Goal: Check status: Check status

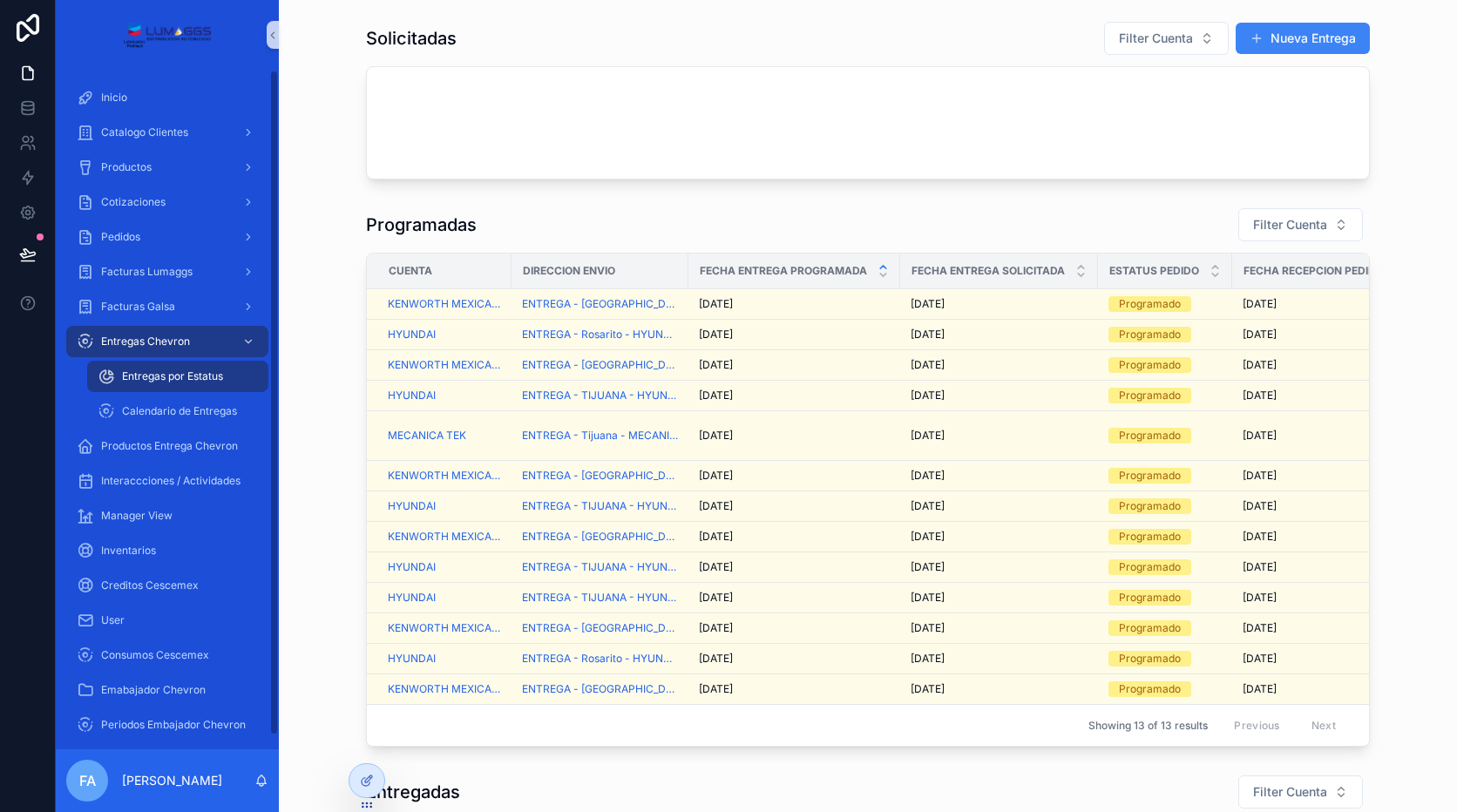
drag, startPoint x: 192, startPoint y: 375, endPoint x: 195, endPoint y: 364, distance: 11.4
click at [193, 375] on span "Entregas por Estatus" at bounding box center [172, 376] width 101 height 14
click at [201, 338] on div "Entregas Chevron" at bounding box center [167, 341] width 181 height 28
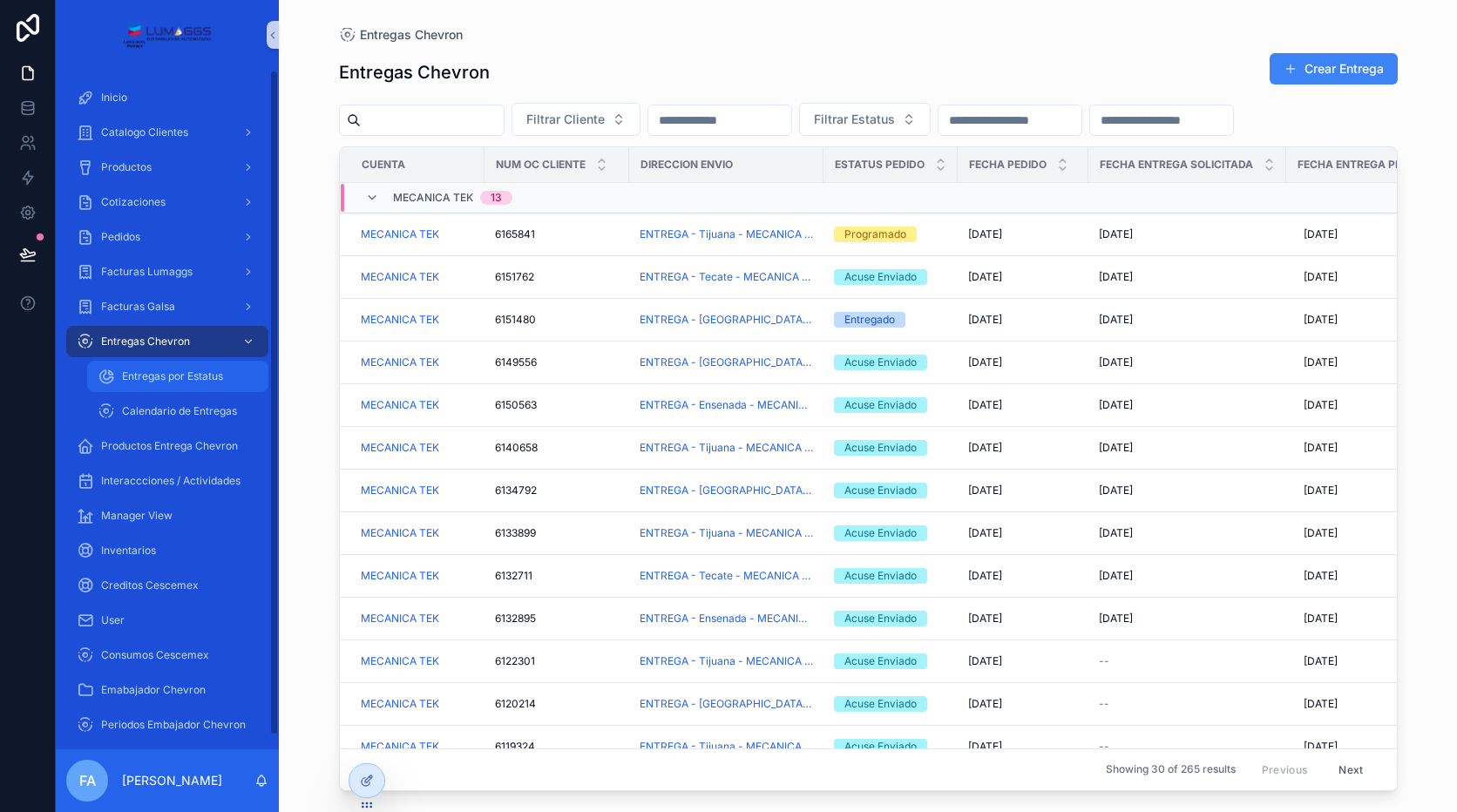
click at [166, 374] on span "Entregas por Estatus" at bounding box center [172, 376] width 101 height 14
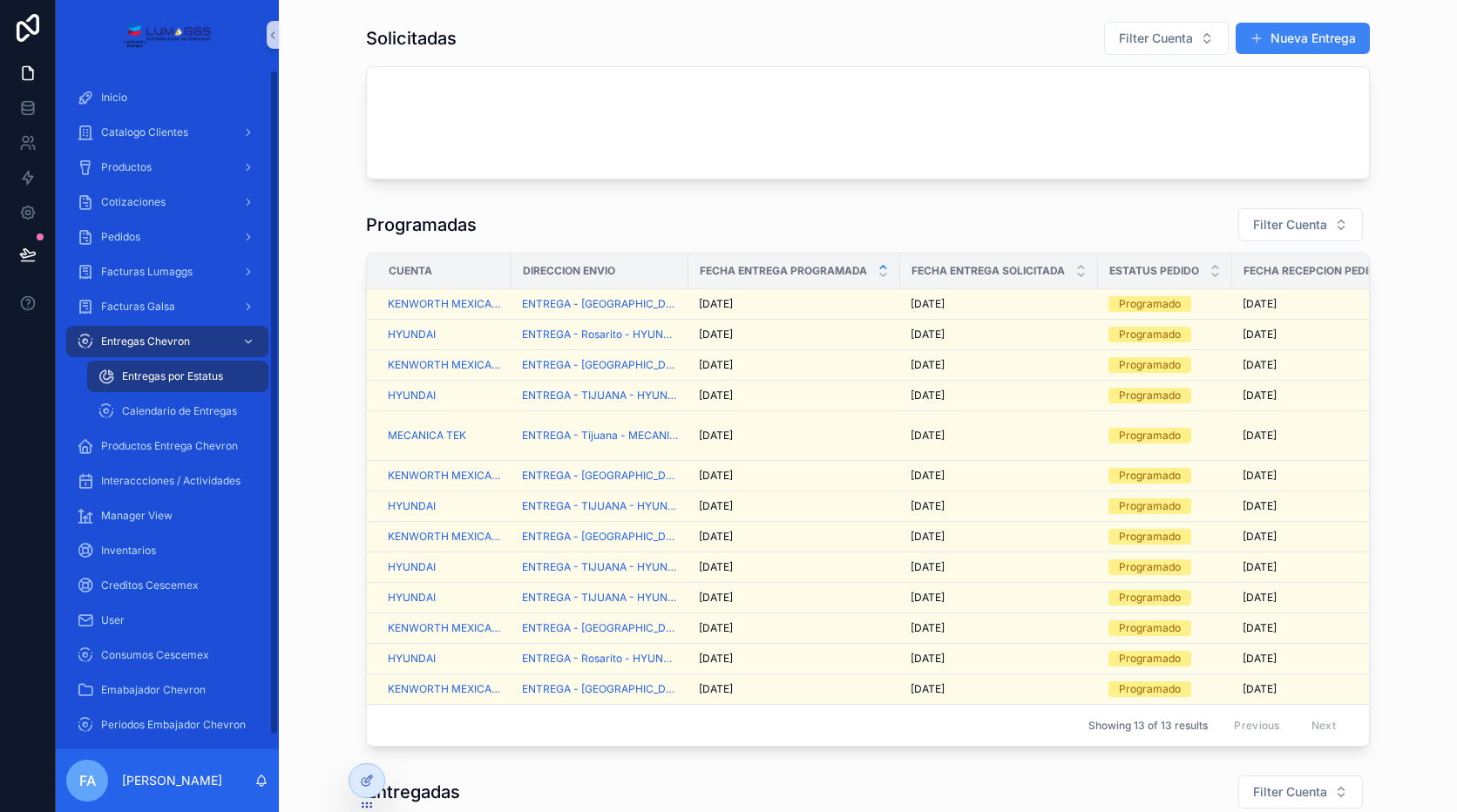
click at [166, 379] on span "Entregas por Estatus" at bounding box center [172, 376] width 101 height 14
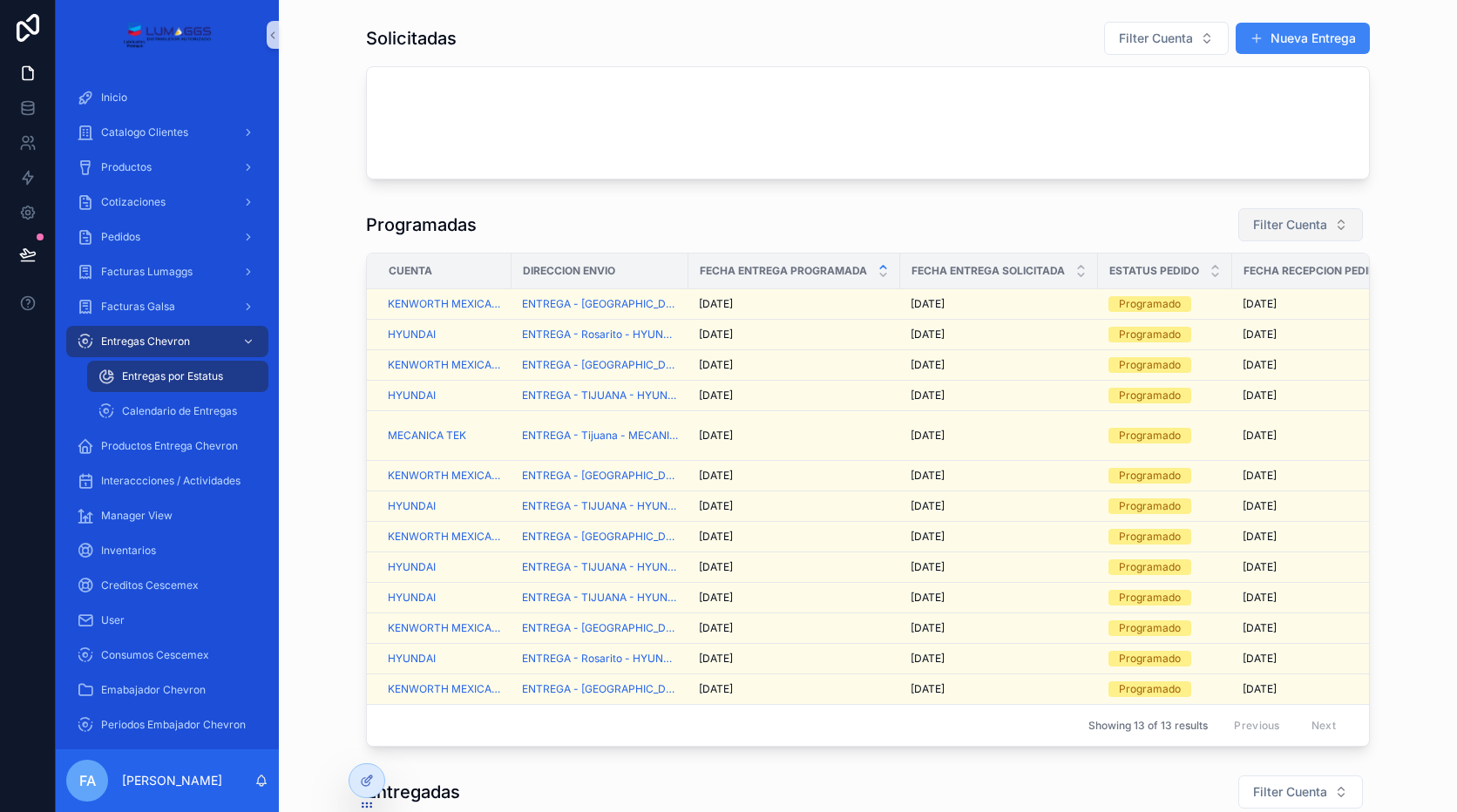
click at [1282, 212] on button "Filter Cuenta" at bounding box center [1300, 225] width 124 height 33
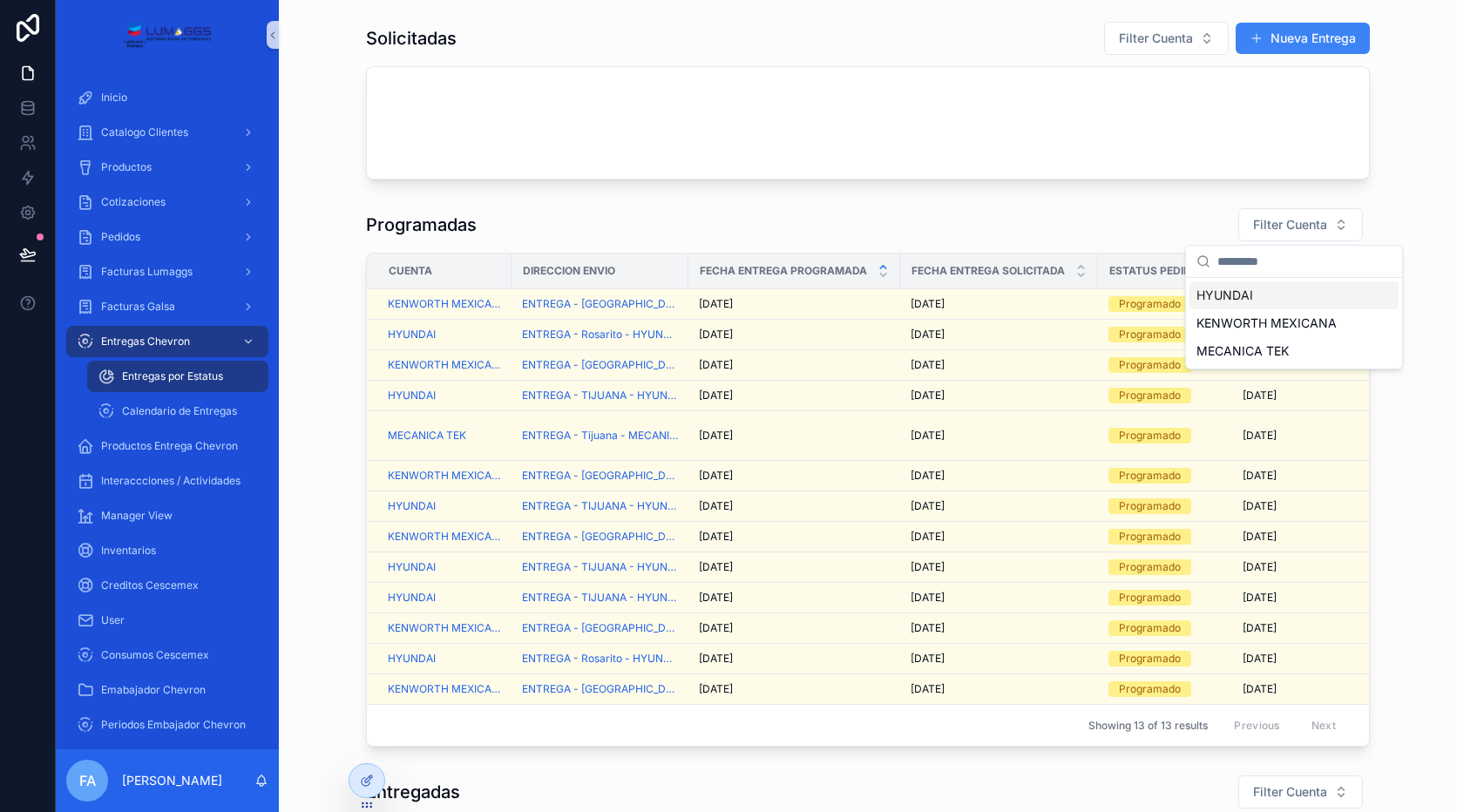
click at [1239, 297] on span "HYUNDAI" at bounding box center [1224, 296] width 57 height 18
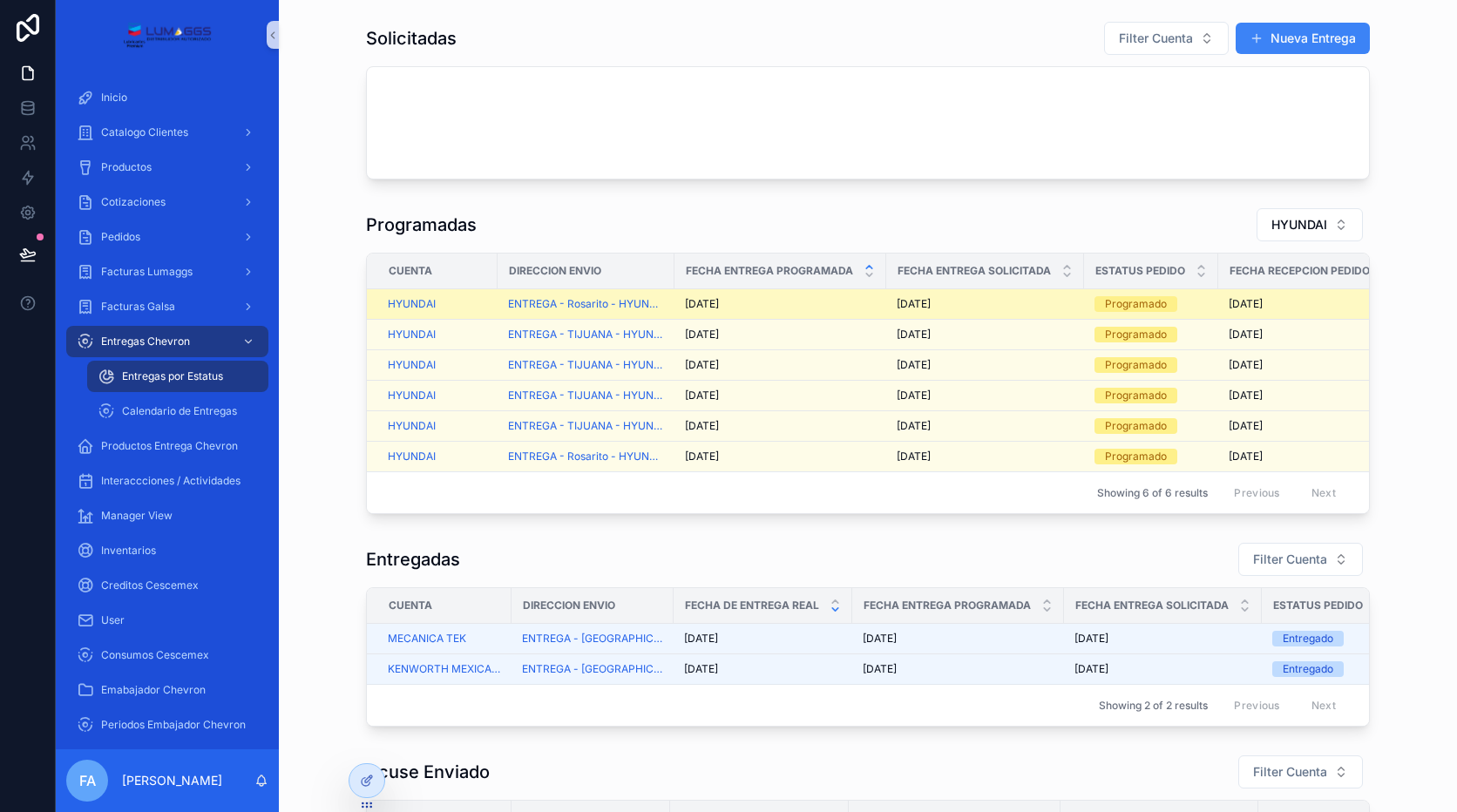
click at [912, 300] on span "[DATE]" at bounding box center [914, 304] width 34 height 14
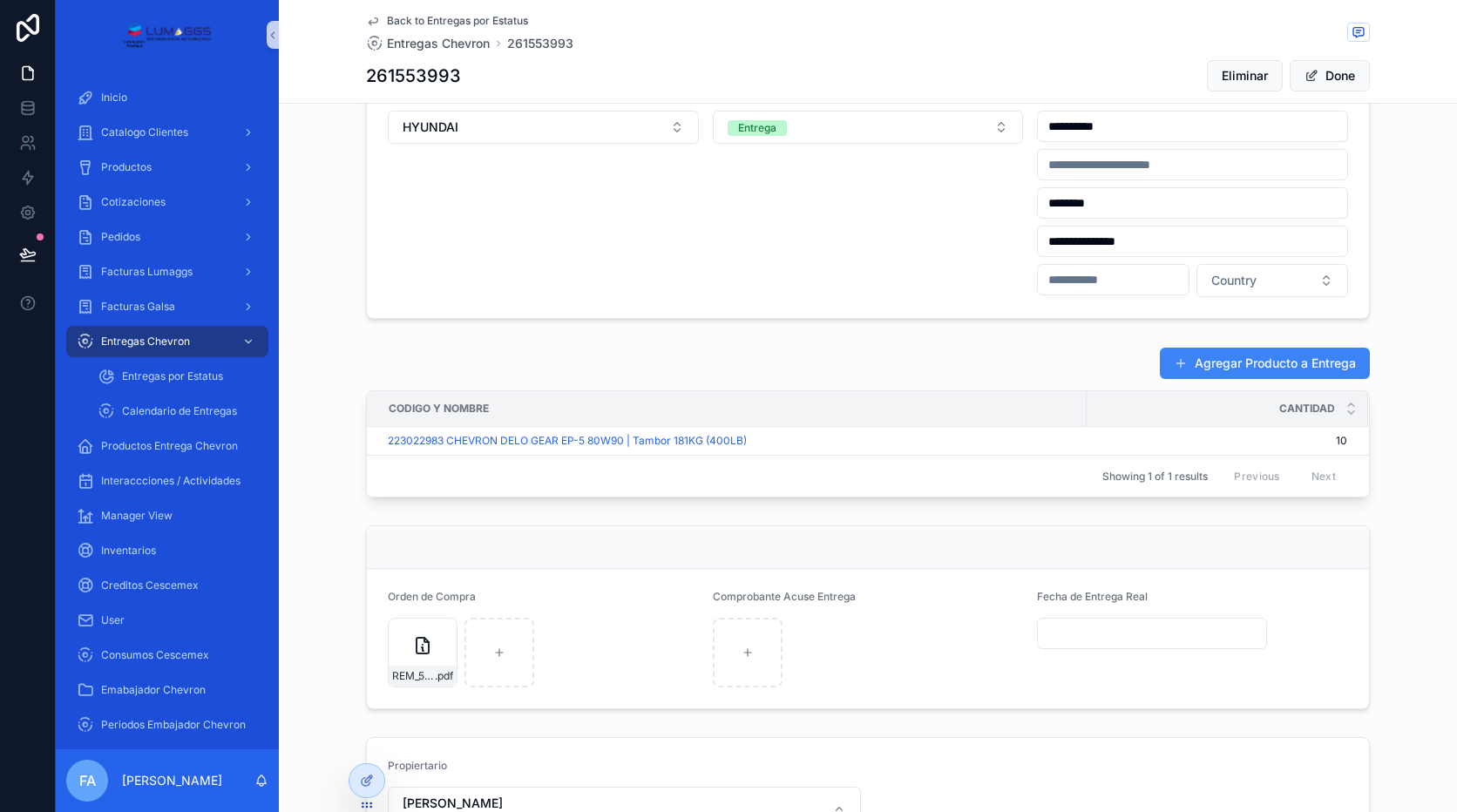
scroll to position [697, 0]
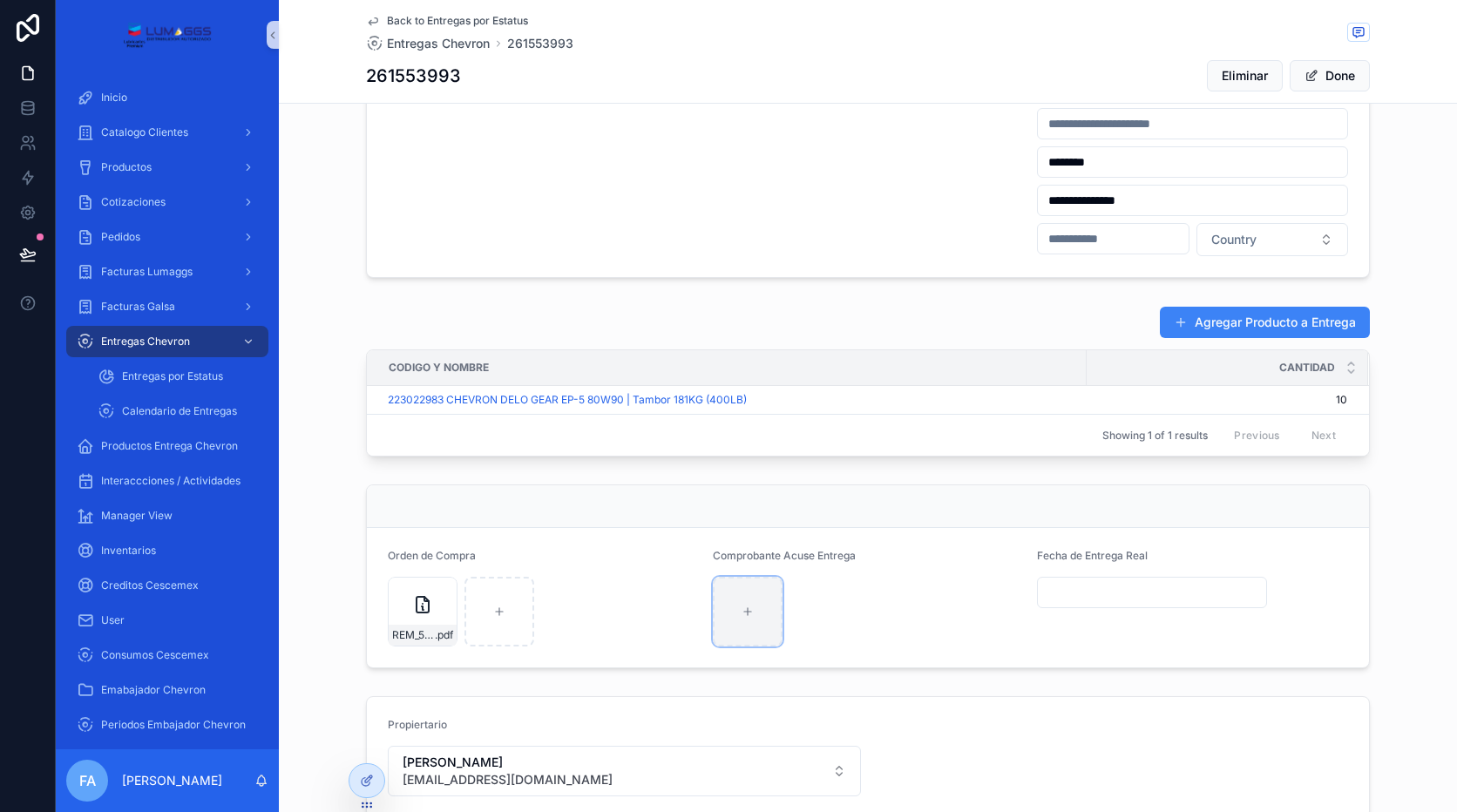
click at [725, 614] on div "scrollable content" at bounding box center [748, 611] width 70 height 70
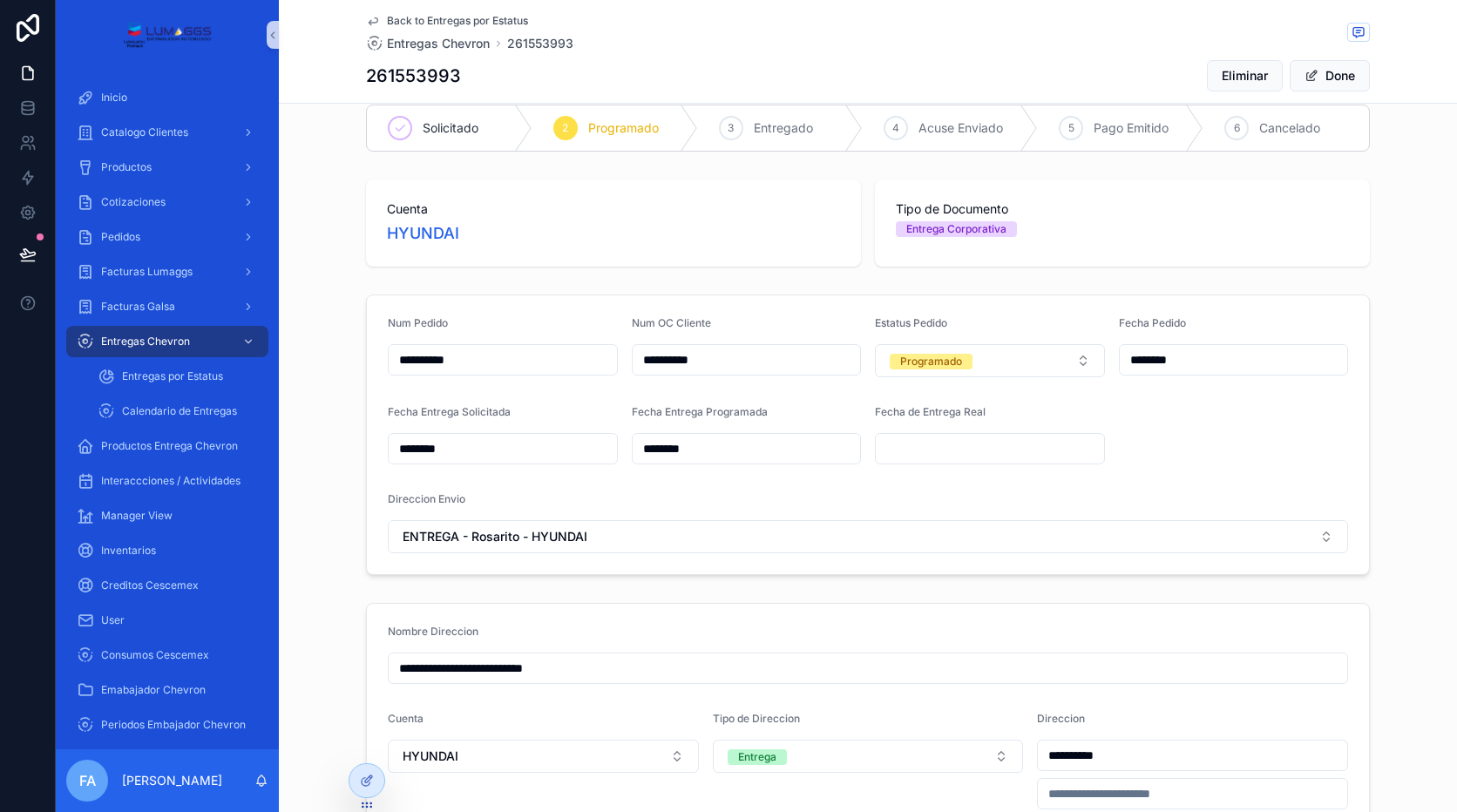
scroll to position [0, 0]
